Goal: Information Seeking & Learning: Learn about a topic

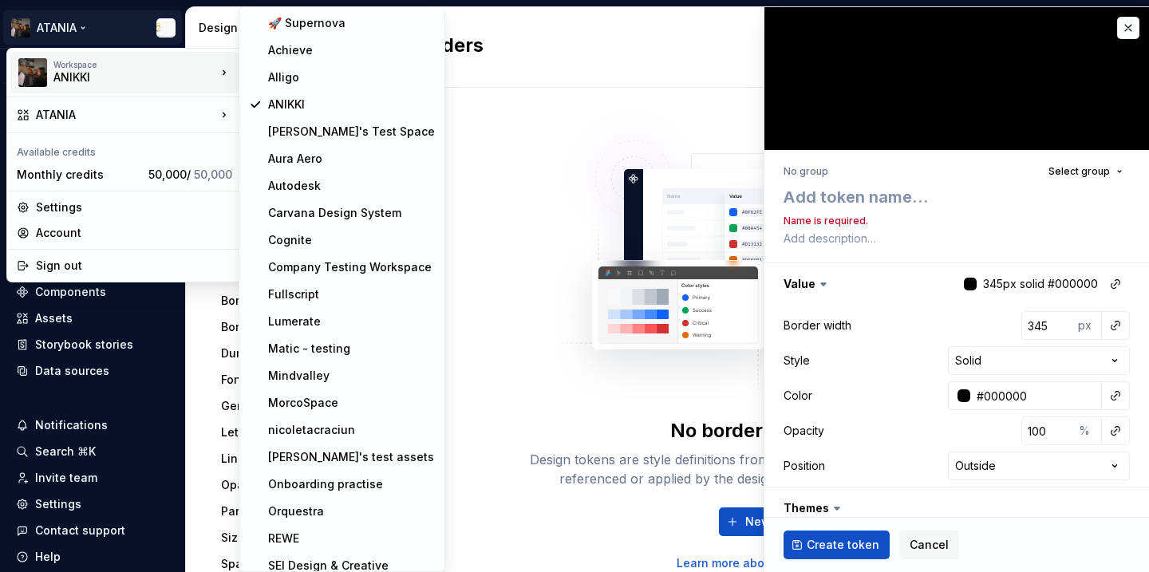
type textarea "*"
click at [304, 28] on div "🚀 Supernova" at bounding box center [351, 23] width 167 height 16
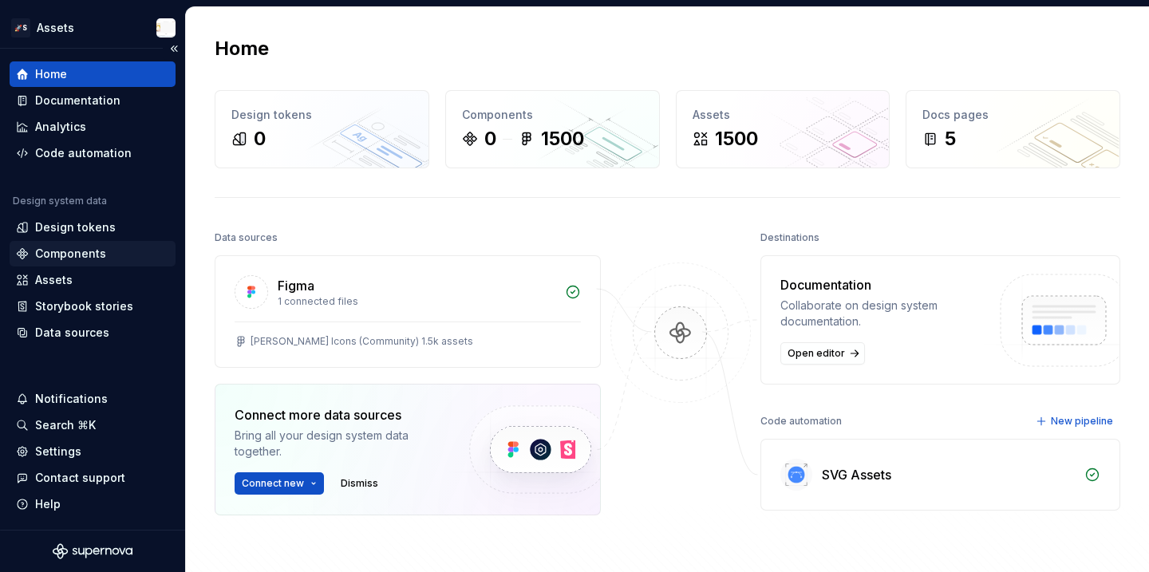
click at [87, 259] on div "Components" at bounding box center [70, 254] width 71 height 16
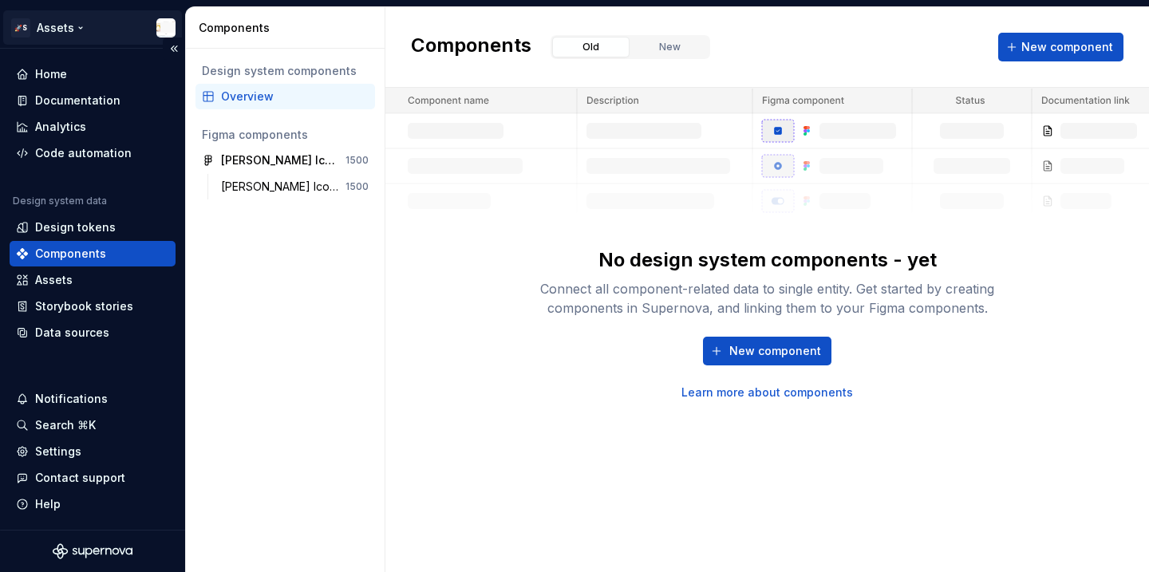
click at [77, 38] on html "🚀S Assets Home Documentation Analytics Code automation Design system data Desig…" at bounding box center [574, 286] width 1149 height 572
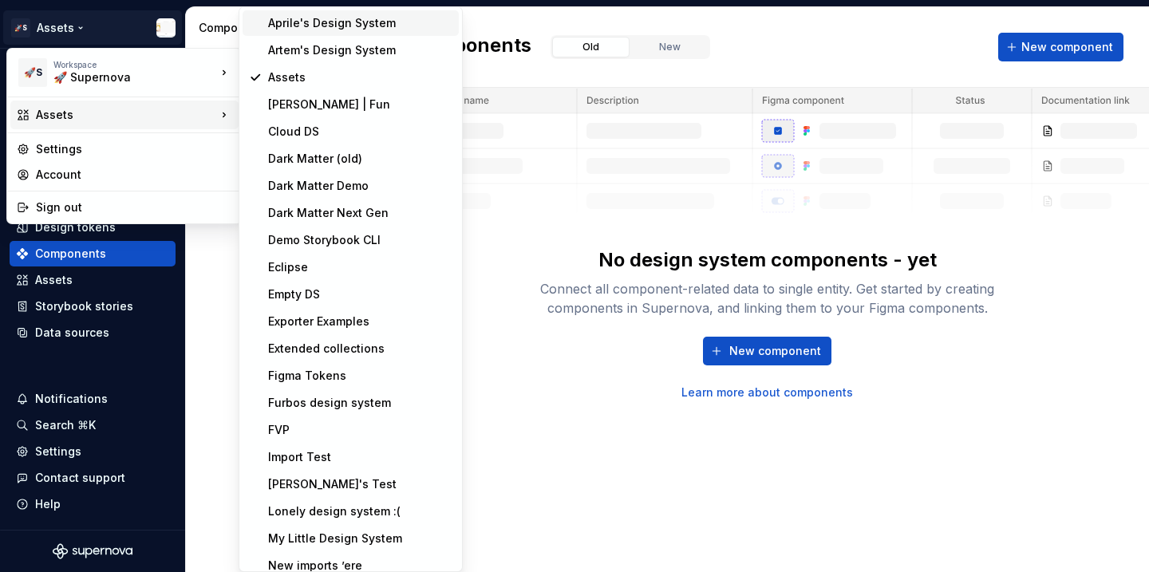
click at [281, 29] on div "Aprile's Design System" at bounding box center [360, 23] width 184 height 16
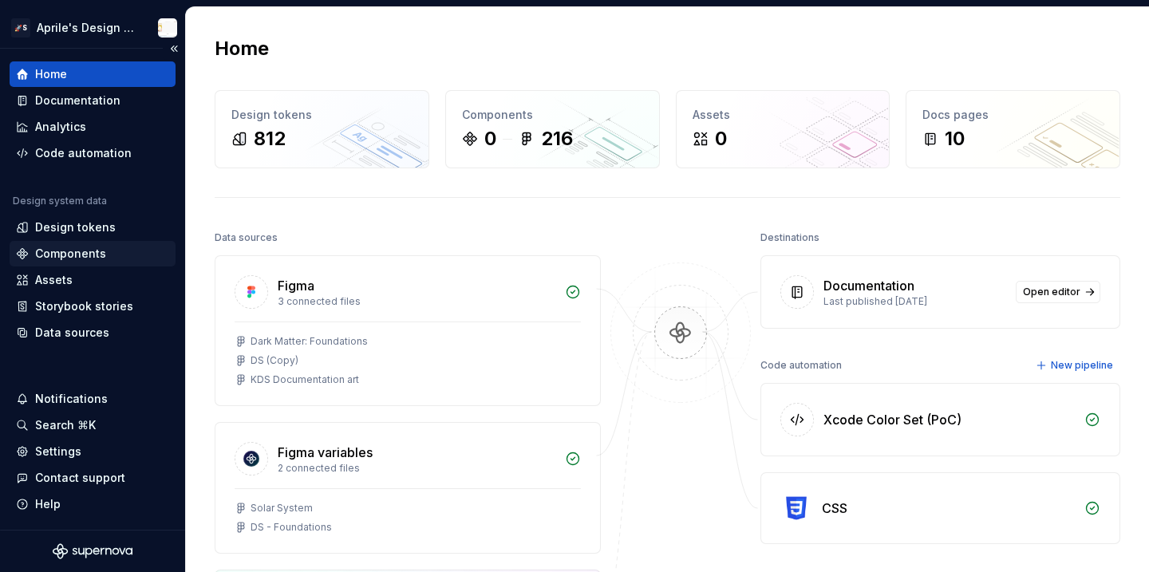
click at [64, 247] on div "Components" at bounding box center [70, 254] width 71 height 16
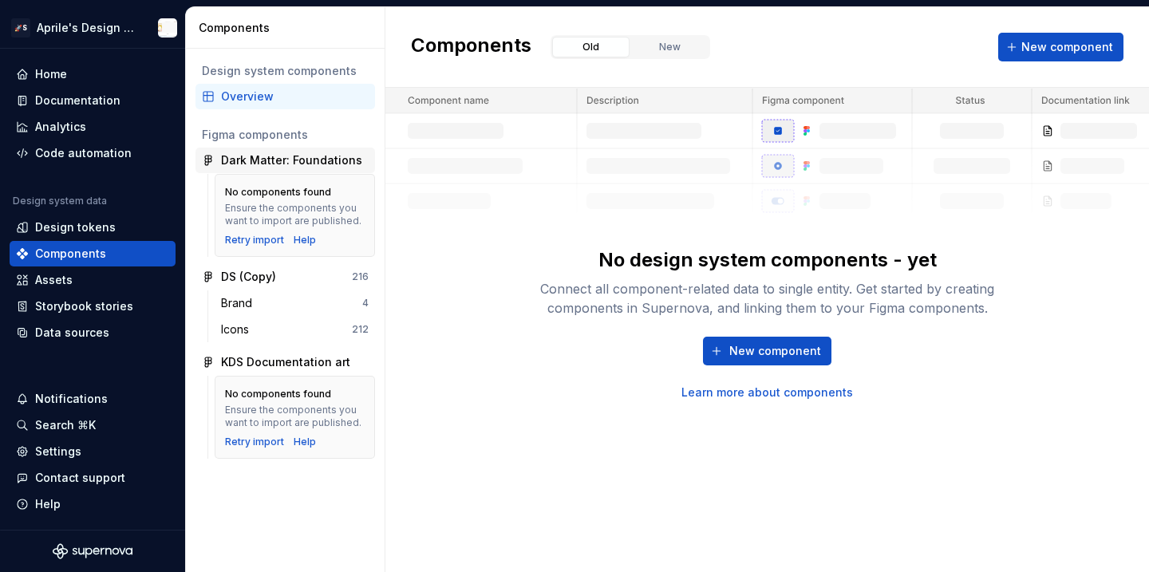
click at [303, 163] on div "Dark Matter: Foundations" at bounding box center [291, 160] width 141 height 16
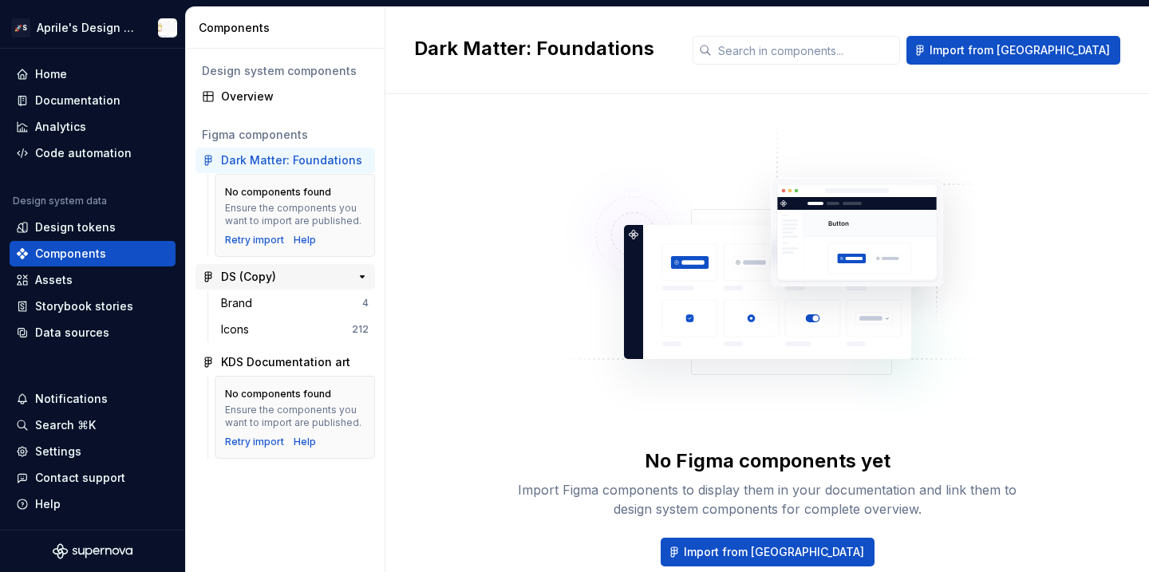
click at [290, 286] on div "DS (Copy) 216" at bounding box center [285, 277] width 180 height 26
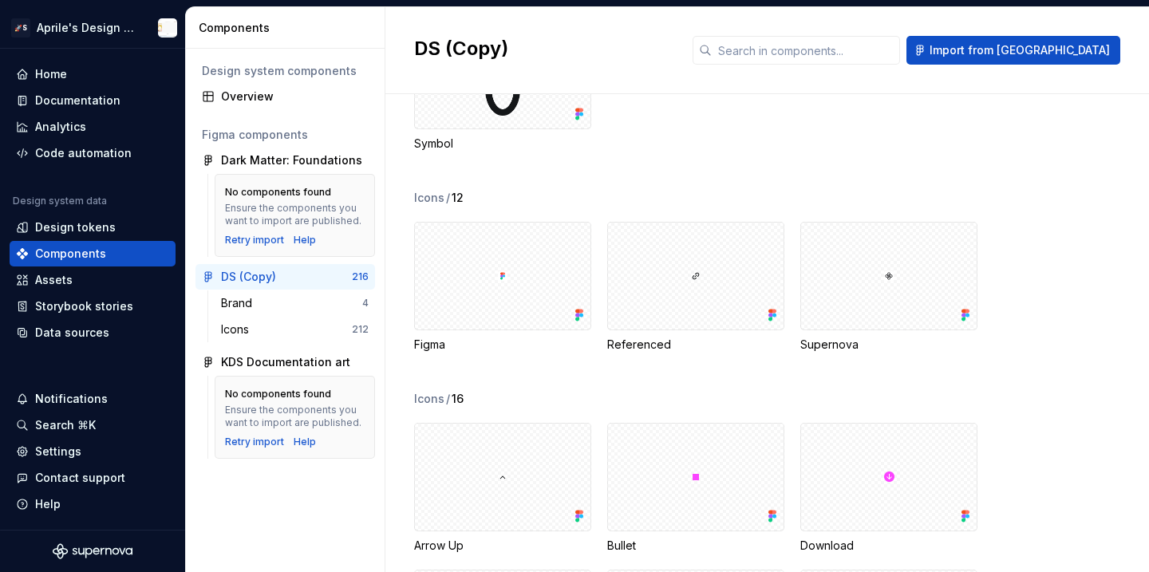
scroll to position [337, 0]
click at [295, 361] on div "KDS Documentation art" at bounding box center [285, 362] width 129 height 16
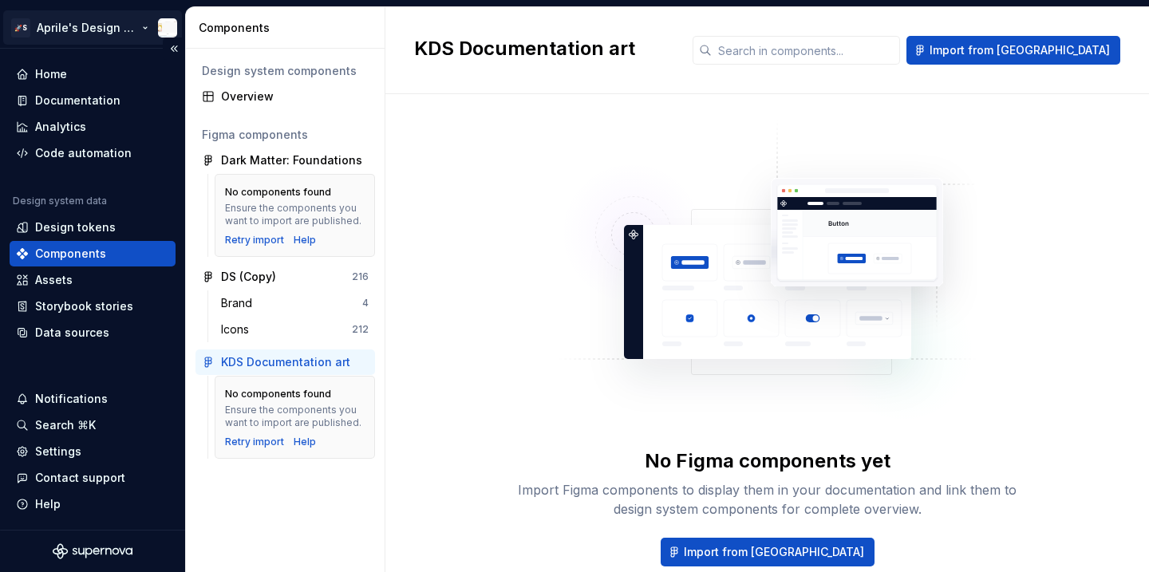
click at [110, 25] on html "🚀S Aprile's Design System Home Documentation Analytics Code automation Design s…" at bounding box center [574, 286] width 1149 height 572
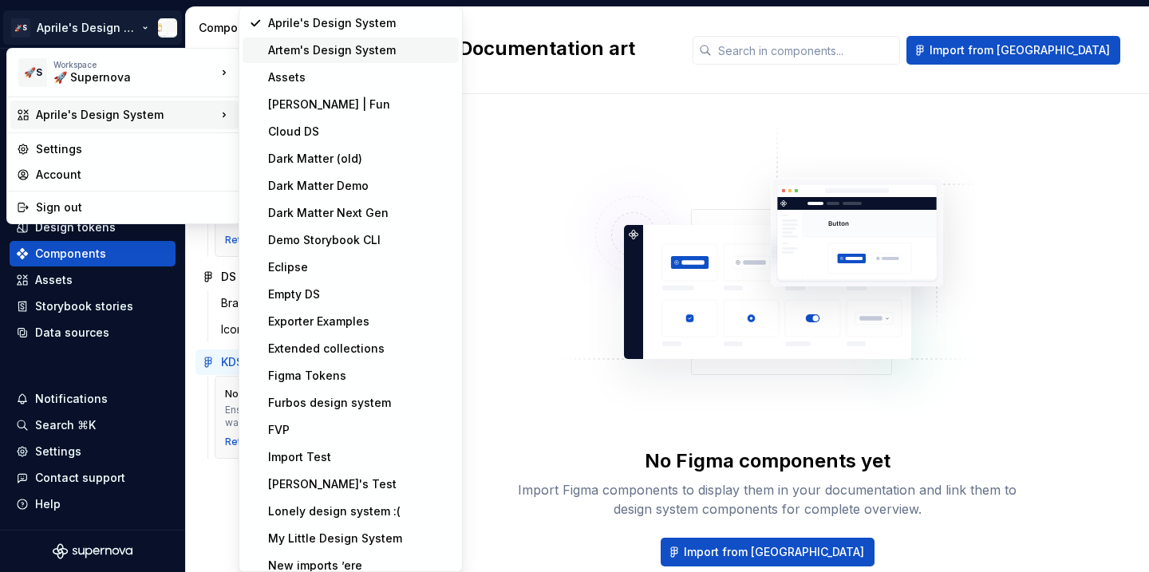
click at [322, 48] on div "Artem's Design System" at bounding box center [360, 50] width 184 height 16
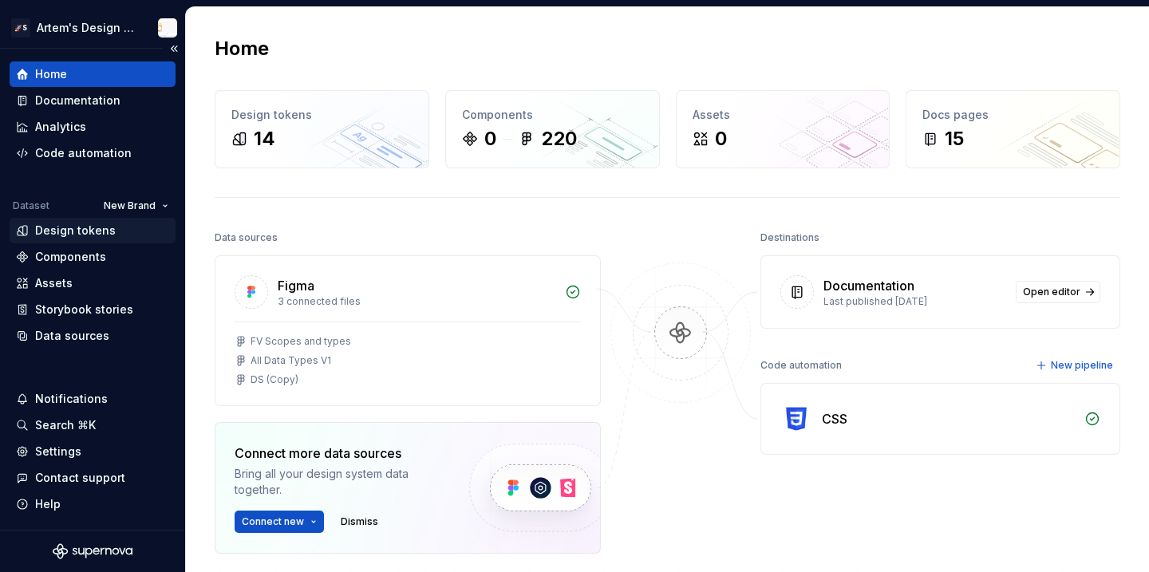
click at [101, 225] on div "Design tokens" at bounding box center [75, 231] width 81 height 16
click at [104, 247] on div "Components" at bounding box center [93, 257] width 166 height 26
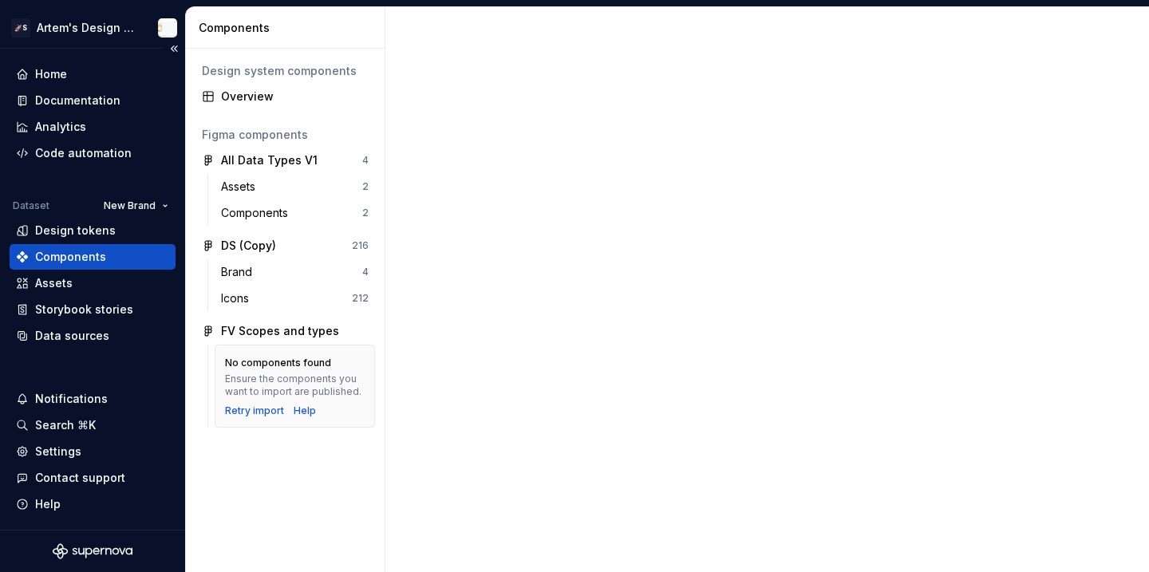
click at [102, 249] on div "Components" at bounding box center [70, 257] width 71 height 16
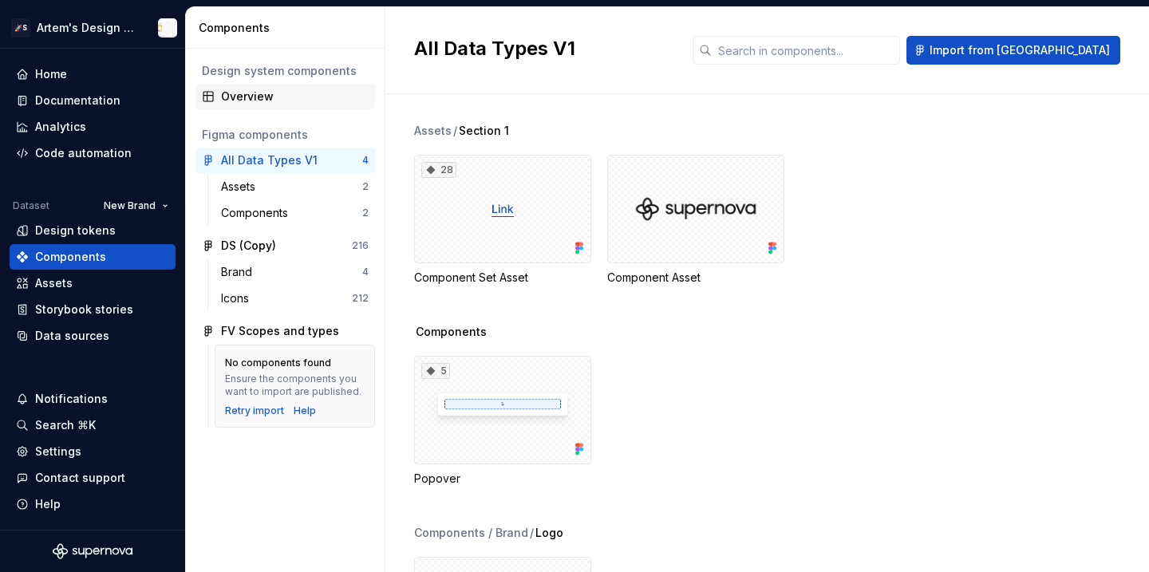
click at [251, 101] on div "Overview" at bounding box center [295, 97] width 148 height 16
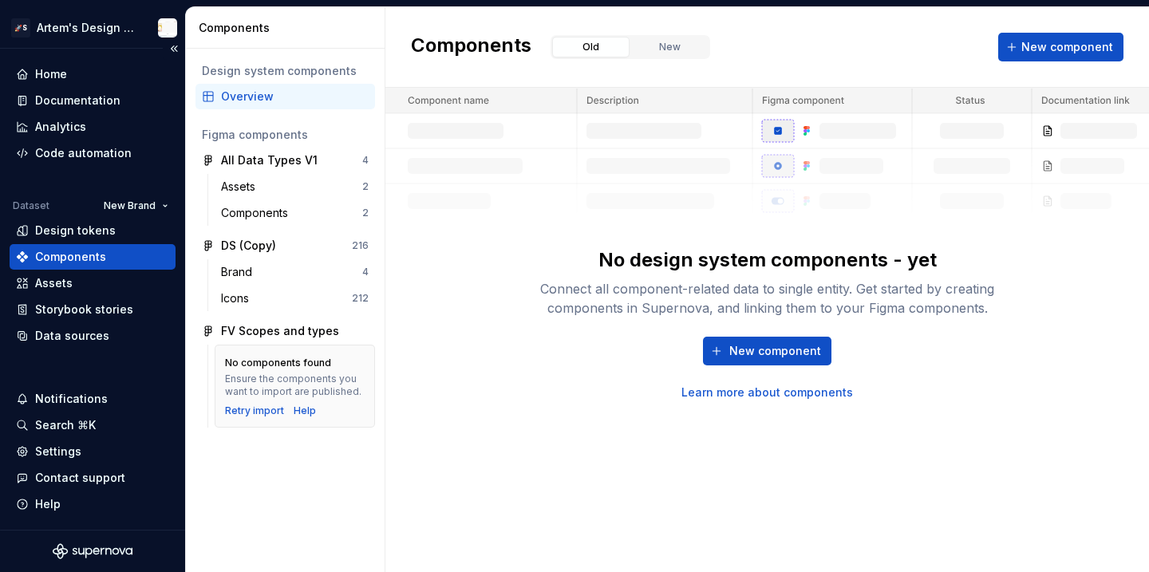
click at [109, 47] on div "🚀S Artem's Design System" at bounding box center [92, 27] width 185 height 41
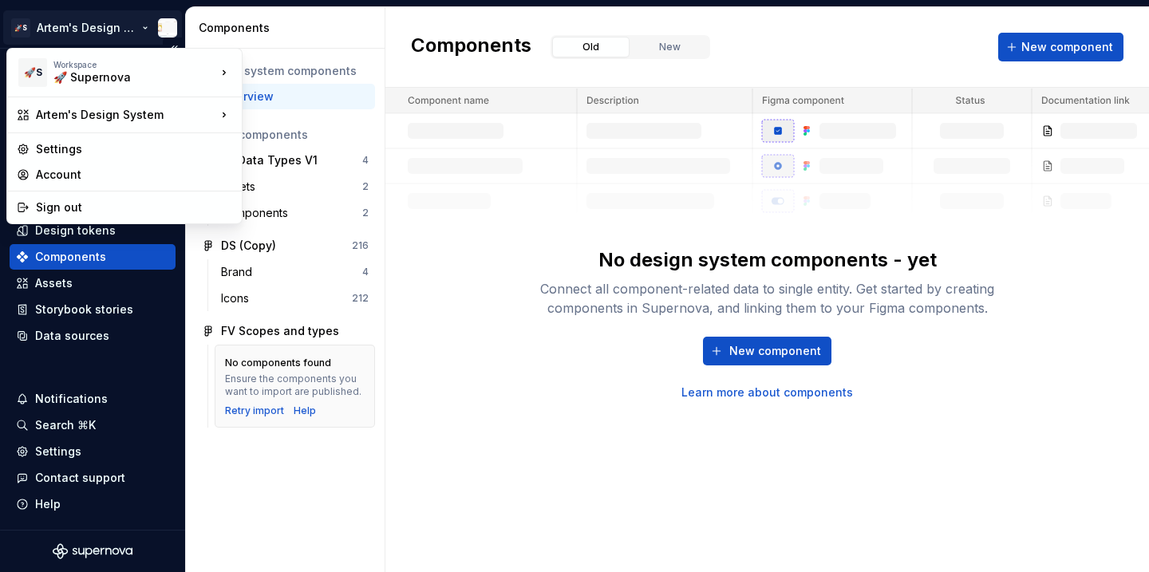
click at [101, 34] on html "🚀S Artem's Design System Home Documentation Analytics Code automation Dataset N…" at bounding box center [574, 286] width 1149 height 572
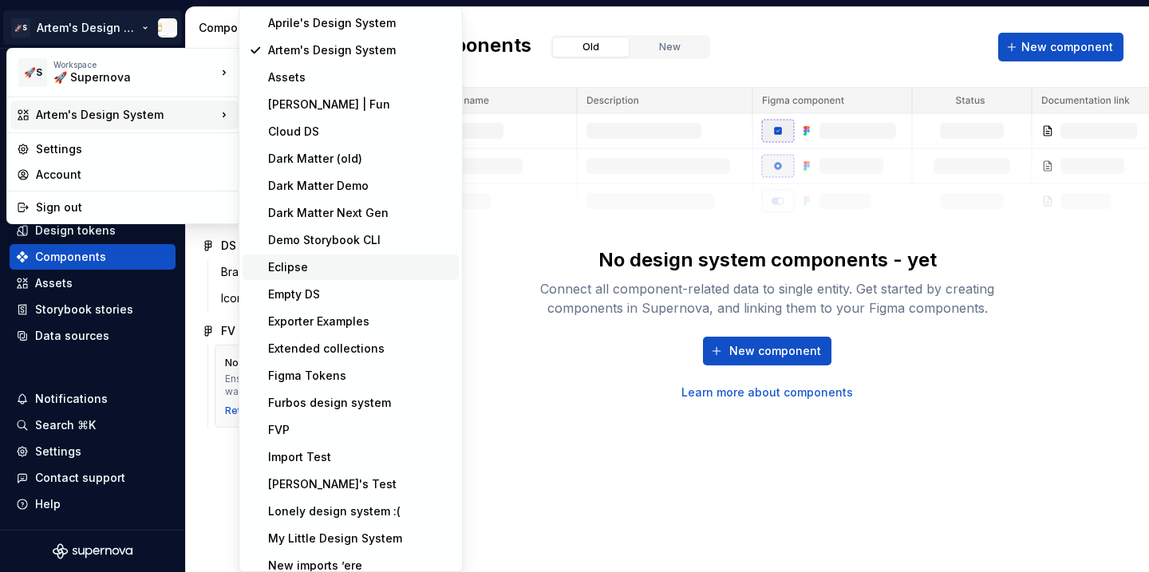
click at [309, 259] on div "Eclipse" at bounding box center [360, 267] width 184 height 16
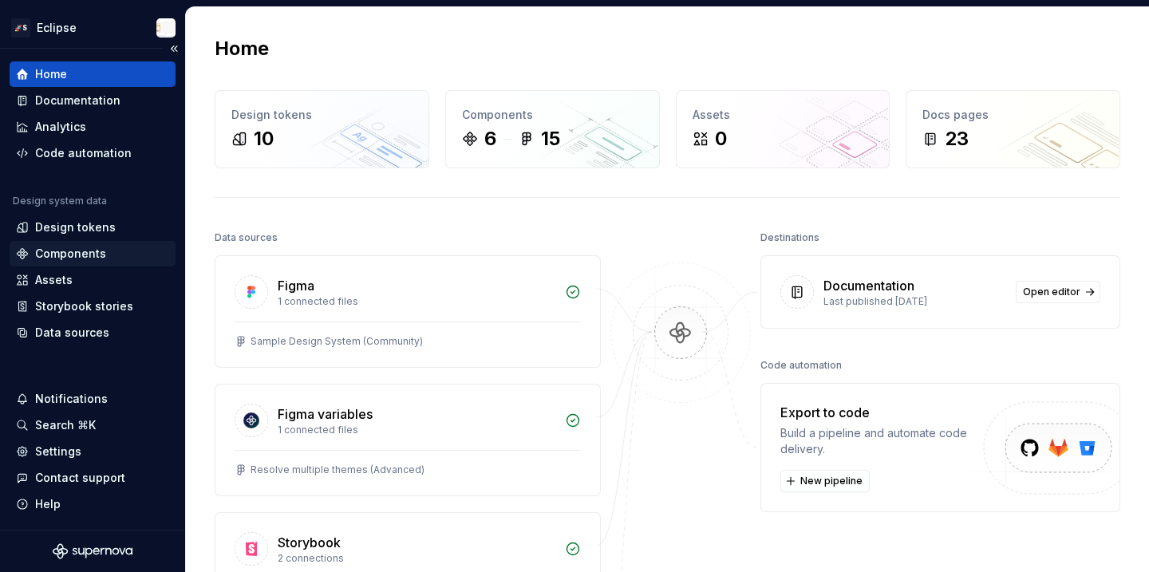
click at [85, 246] on div "Components" at bounding box center [70, 254] width 71 height 16
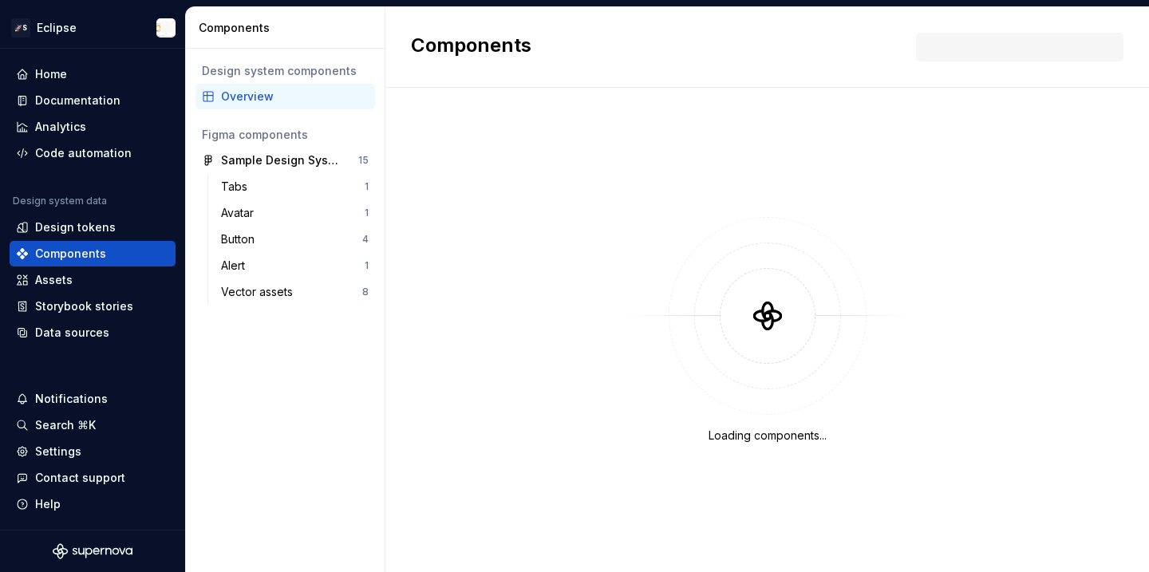
click at [273, 101] on div "Overview" at bounding box center [295, 97] width 148 height 16
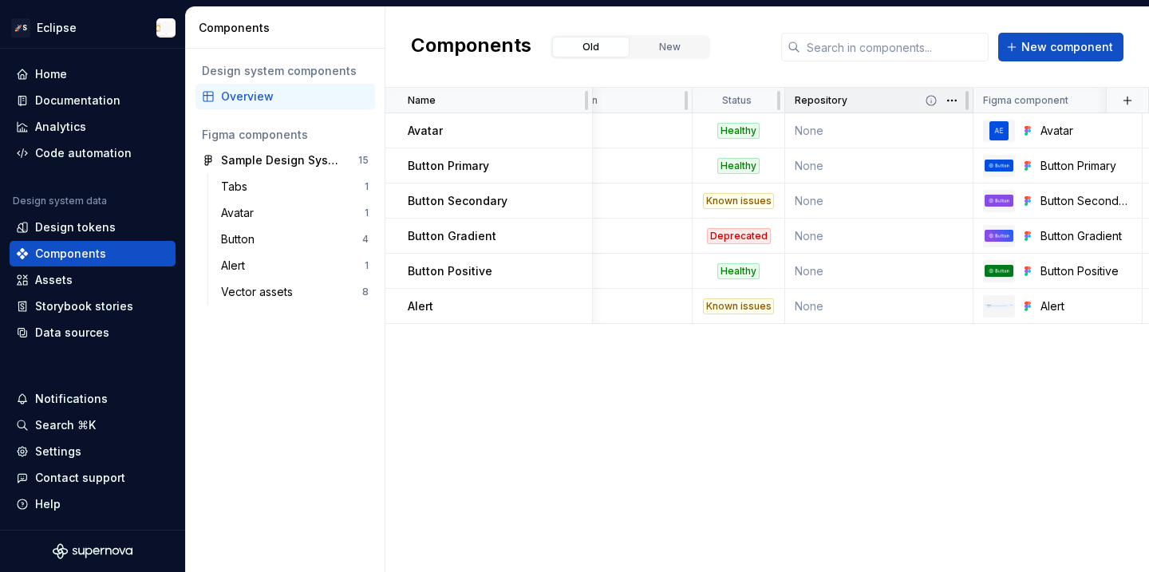
scroll to position [0, 270]
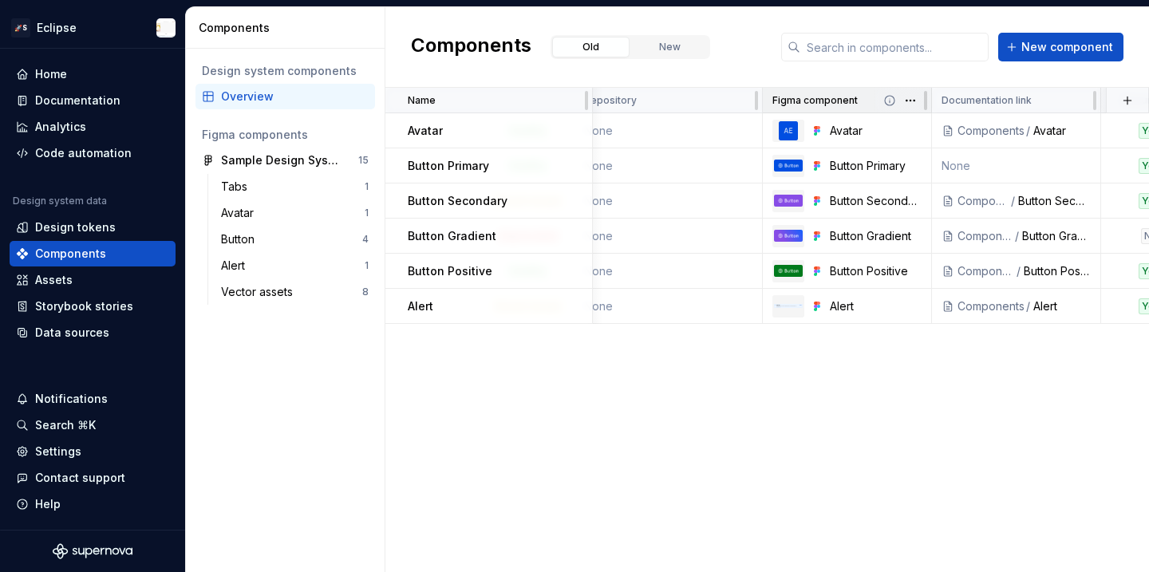
click at [847, 105] on p "Figma component" at bounding box center [814, 100] width 85 height 13
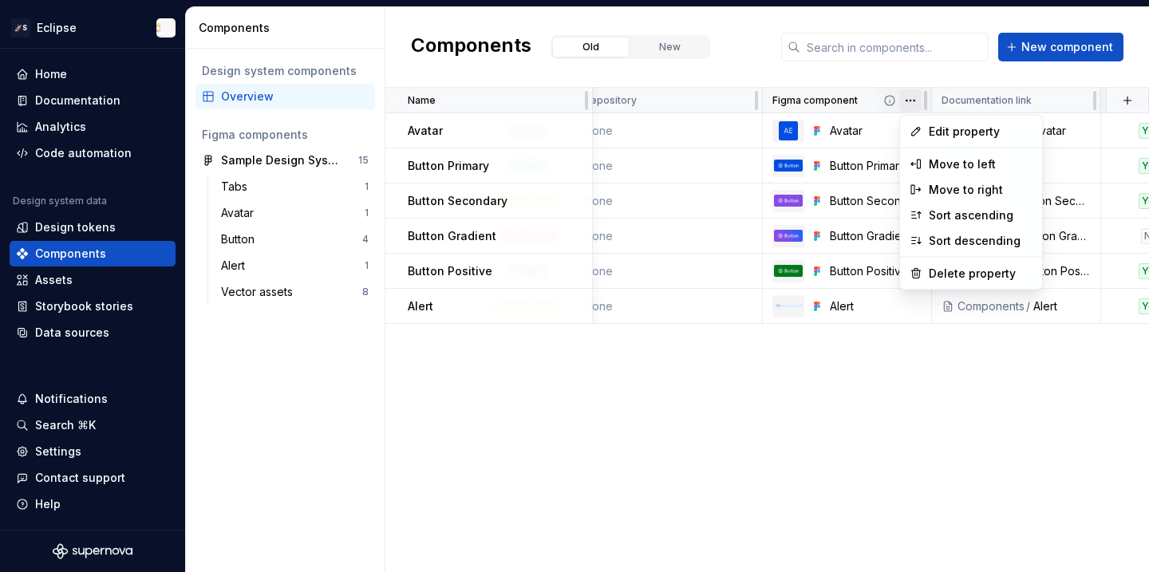
click at [899, 99] on html "🚀S Eclipse Home Documentation Analytics Code automation Design system data Desi…" at bounding box center [574, 286] width 1149 height 572
click at [962, 215] on div "Sort ascending" at bounding box center [981, 215] width 104 height 16
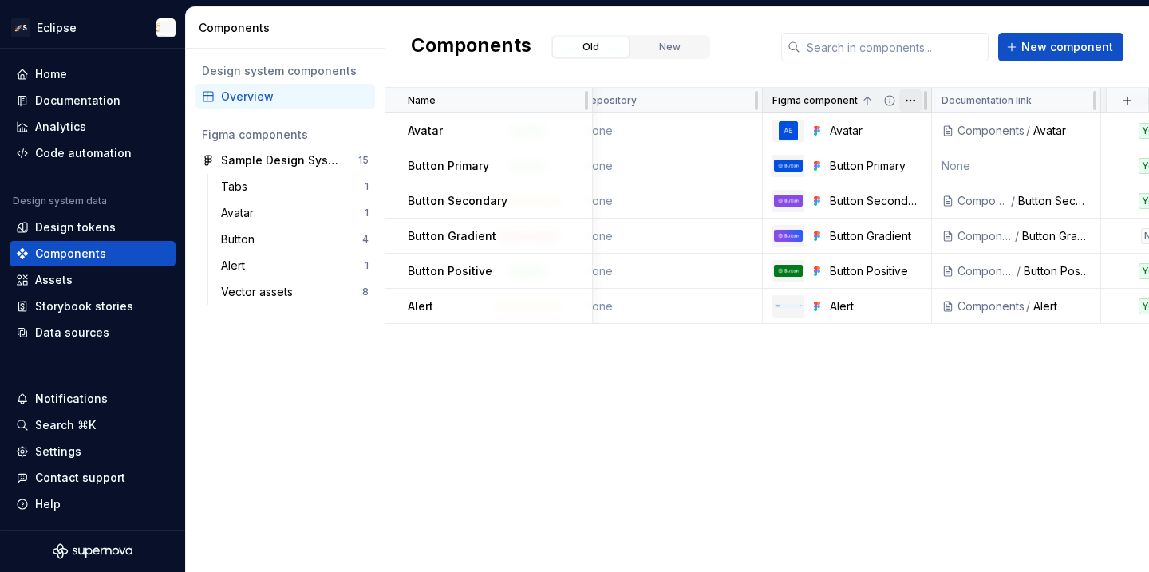
click at [908, 107] on html "🚀S Eclipse Home Documentation Analytics Code automation Design system data Desi…" at bounding box center [574, 286] width 1149 height 572
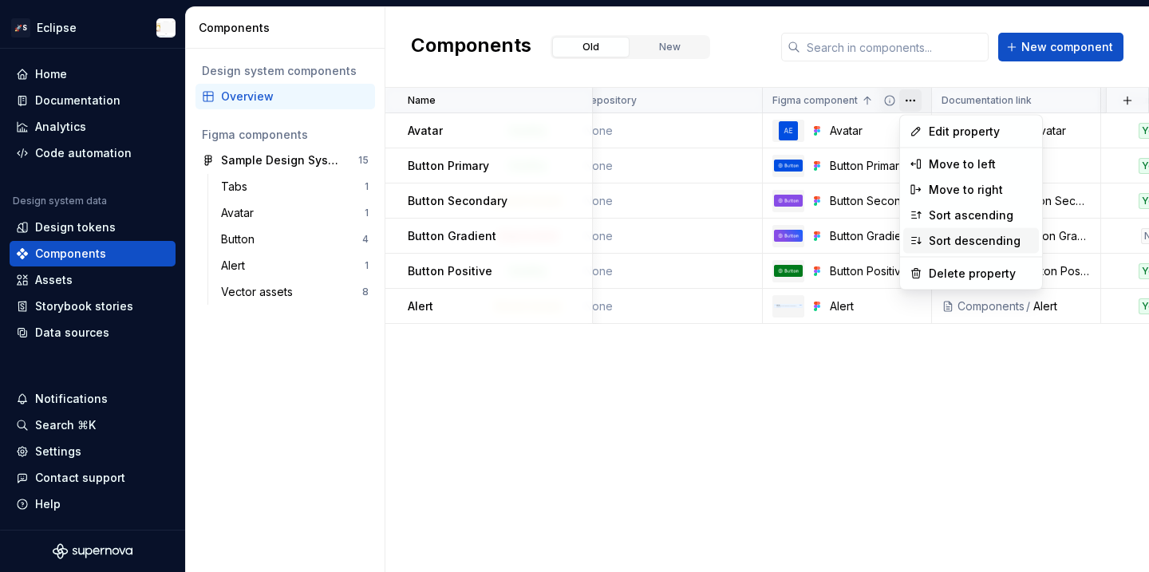
click at [957, 242] on div "Sort descending" at bounding box center [981, 241] width 104 height 16
